Goal: Task Accomplishment & Management: Use online tool/utility

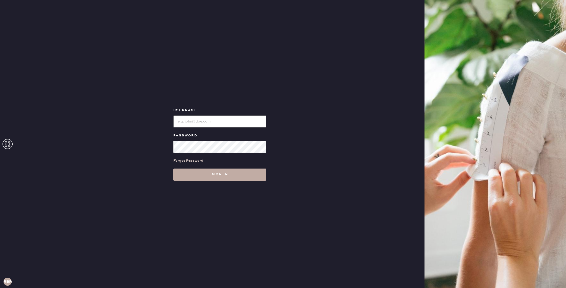
type input "reformationbethesdarow"
click at [223, 177] on button "Sign in" at bounding box center [219, 174] width 93 height 12
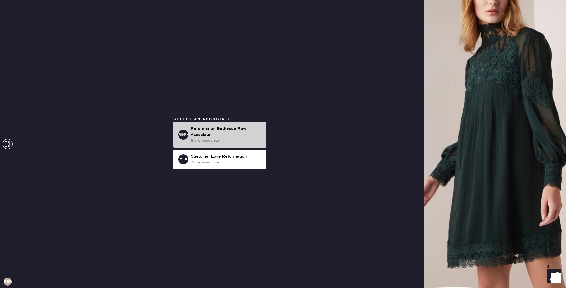
click at [219, 129] on div "Reformation Bethesda Row Associate" at bounding box center [227, 132] width 72 height 12
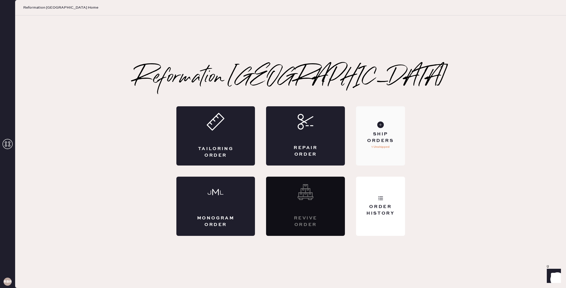
click at [381, 125] on use at bounding box center [380, 124] width 7 height 7
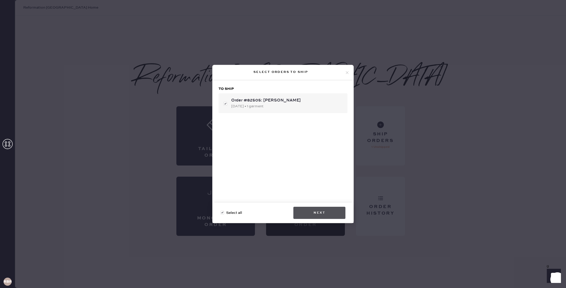
click at [324, 214] on button "Next" at bounding box center [319, 213] width 52 height 12
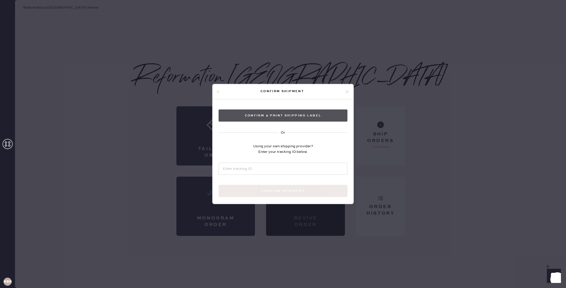
click at [292, 114] on button "Confirm & Print shipping label" at bounding box center [283, 115] width 129 height 12
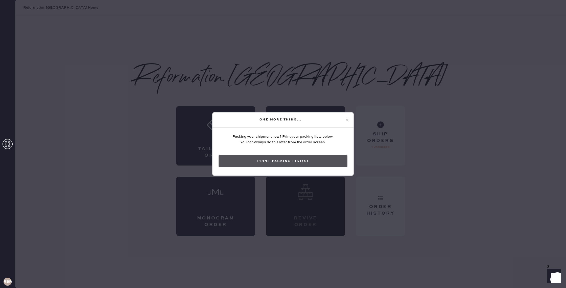
click at [284, 163] on button "Print Packing List(s)" at bounding box center [283, 161] width 129 height 12
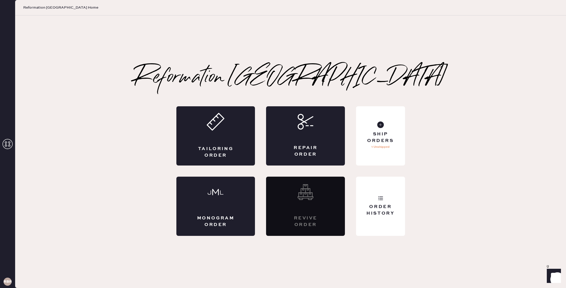
click at [459, 238] on div "Reformation Bethesda Row Packing slip Order # 82505 Customer information # 8897…" at bounding box center [290, 151] width 551 height 272
